Goal: Transaction & Acquisition: Purchase product/service

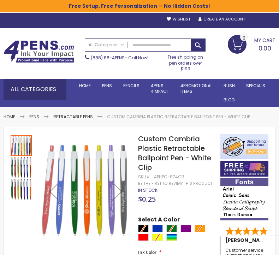
click at [264, 19] on div "Sign In" at bounding box center [263, 19] width 23 height 5
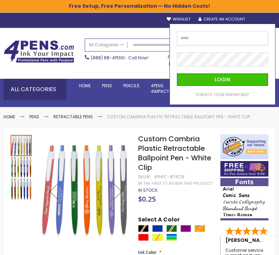
click at [246, 36] on input "email" at bounding box center [222, 38] width 91 height 14
click at [255, 41] on input "email" at bounding box center [222, 38] width 91 height 14
type input "**********"
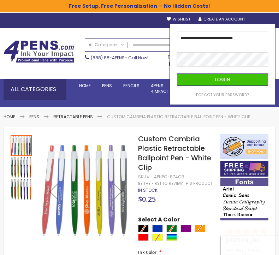
click at [177, 73] on button "Login" at bounding box center [222, 79] width 91 height 12
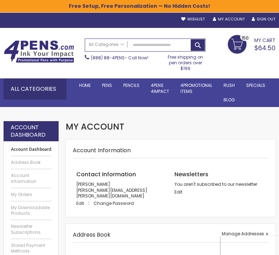
click at [237, 38] on link "My Cart $64.50 150 150 items" at bounding box center [252, 44] width 48 height 18
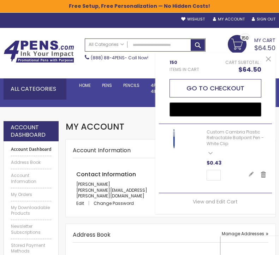
click at [236, 88] on button "Go to Checkout" at bounding box center [215, 88] width 92 height 18
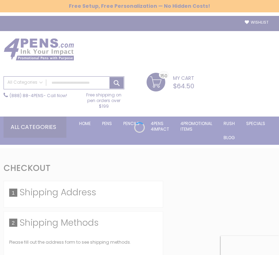
select select "*"
select select "**"
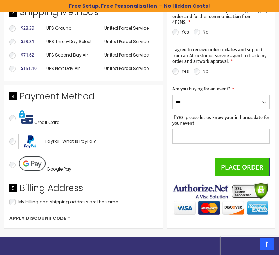
scroll to position [418, 0]
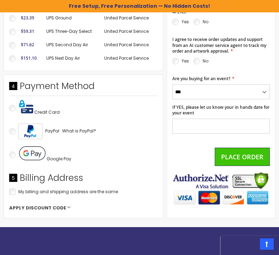
click at [53, 206] on span "Apply Discount Code" at bounding box center [37, 208] width 57 height 6
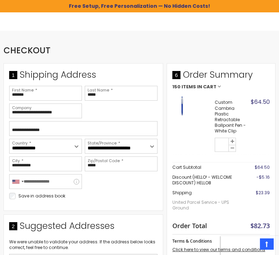
scroll to position [110, 0]
